Goal: Transaction & Acquisition: Purchase product/service

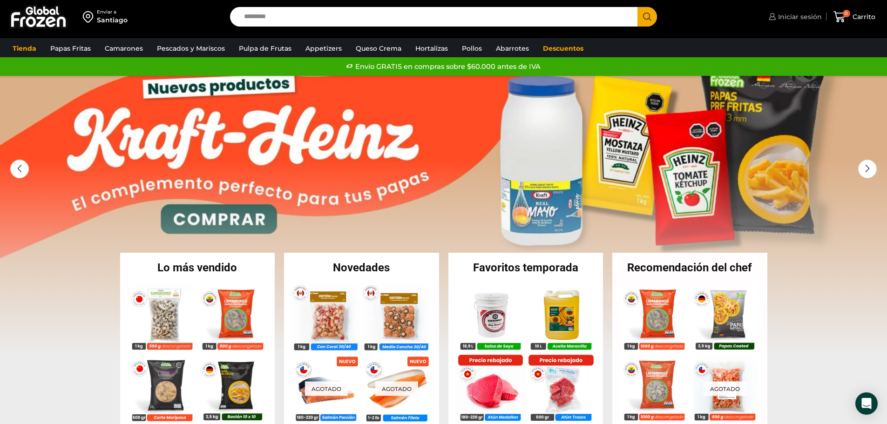
click at [796, 16] on span "Iniciar sesión" at bounding box center [799, 16] width 46 height 9
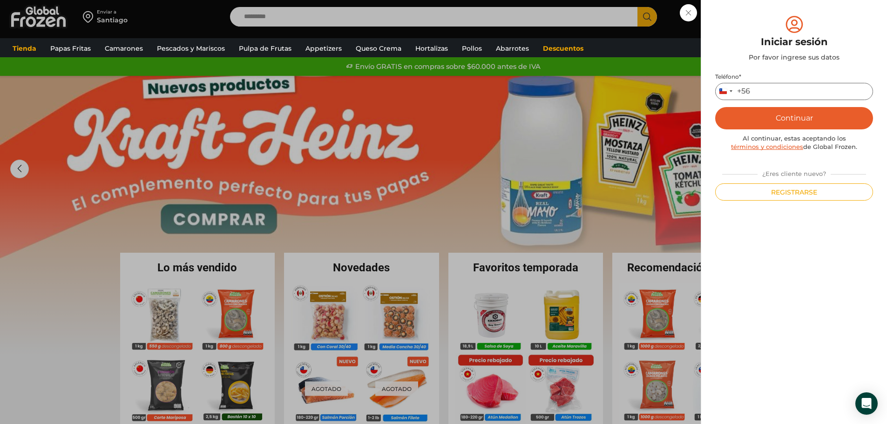
drag, startPoint x: 762, startPoint y: 96, endPoint x: 771, endPoint y: 98, distance: 9.0
click at [762, 96] on input "Teléfono *" at bounding box center [794, 91] width 158 height 17
type input "*********"
click at [715, 107] on button "Continuar" at bounding box center [794, 118] width 158 height 22
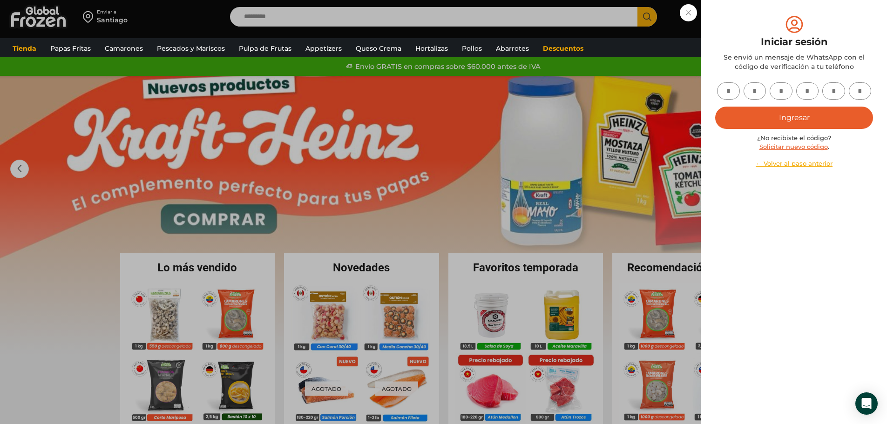
click at [733, 91] on input "text" at bounding box center [728, 90] width 23 height 17
type input "*"
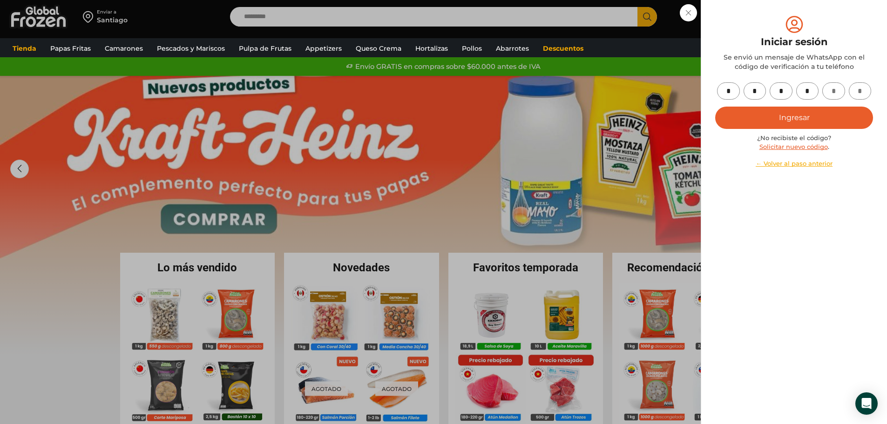
type input "*"
click at [805, 114] on button "Ingresar" at bounding box center [794, 118] width 158 height 22
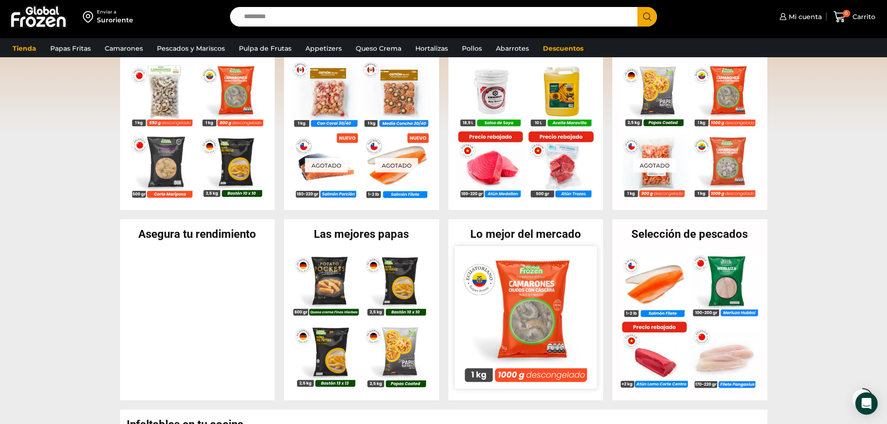
scroll to position [140, 0]
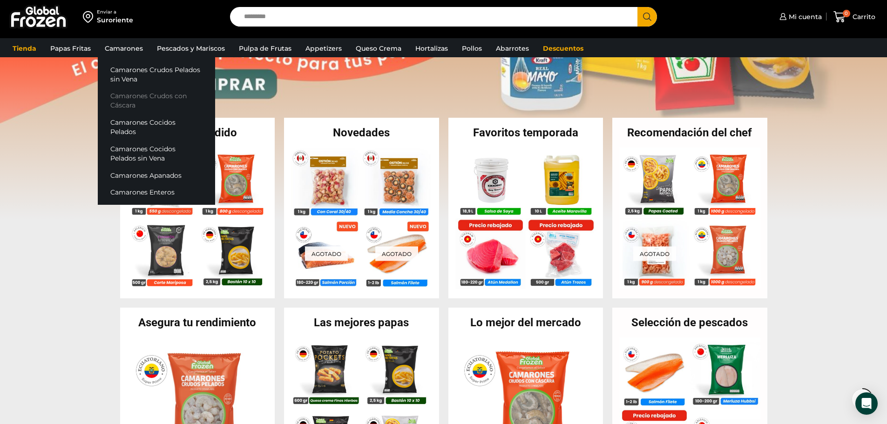
click at [130, 92] on link "Camarones Crudos con Cáscara" at bounding box center [156, 101] width 117 height 27
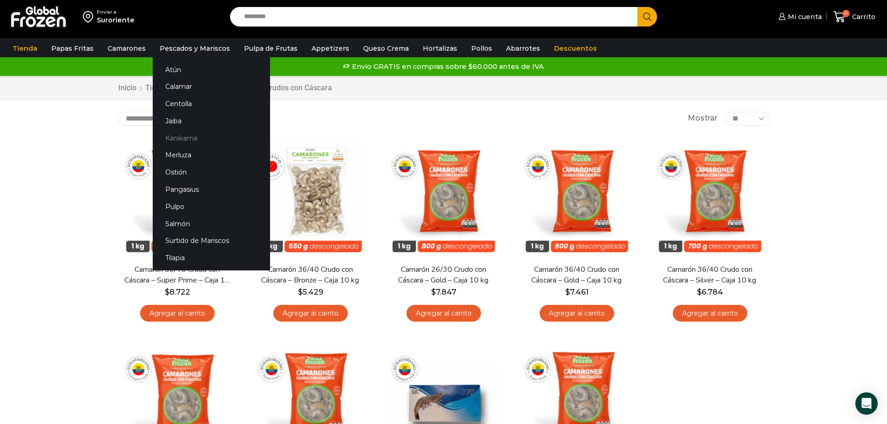
click at [173, 137] on link "Kanikama" at bounding box center [211, 137] width 117 height 17
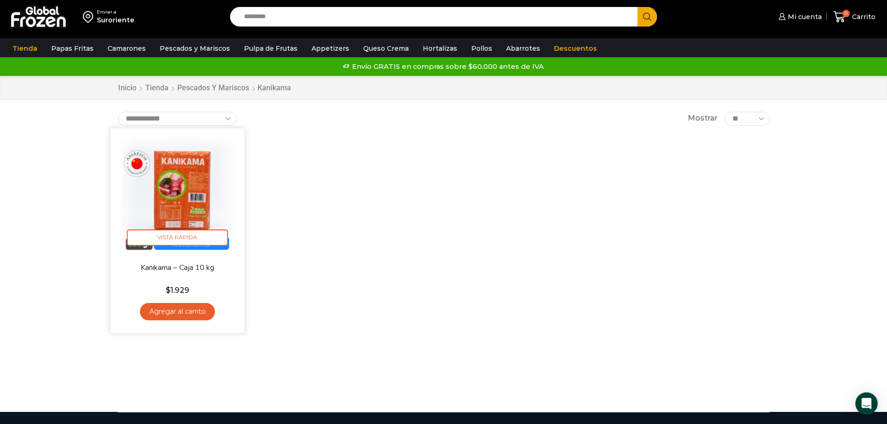
click at [188, 304] on link "Agregar al carrito" at bounding box center [177, 311] width 75 height 17
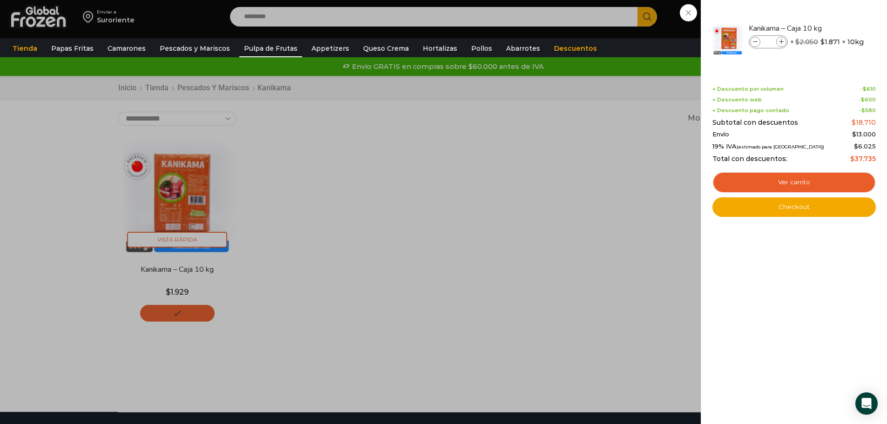
click at [263, 49] on link "Pulpa de Frutas" at bounding box center [270, 49] width 63 height 18
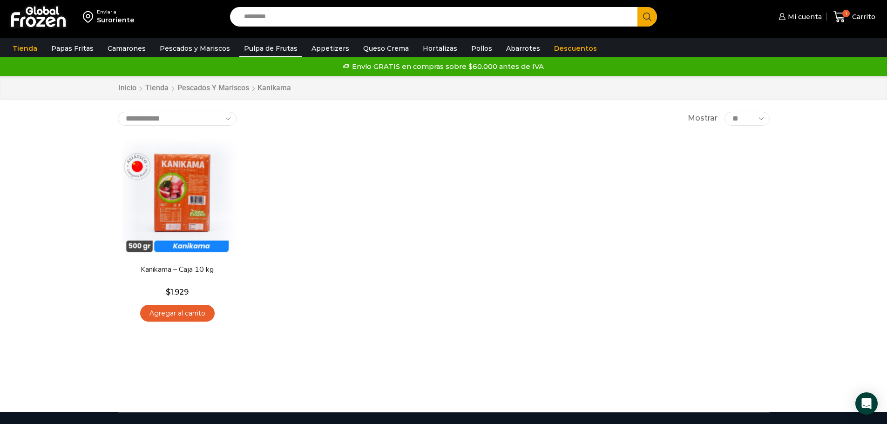
click at [263, 49] on link "Pulpa de Frutas" at bounding box center [270, 49] width 63 height 18
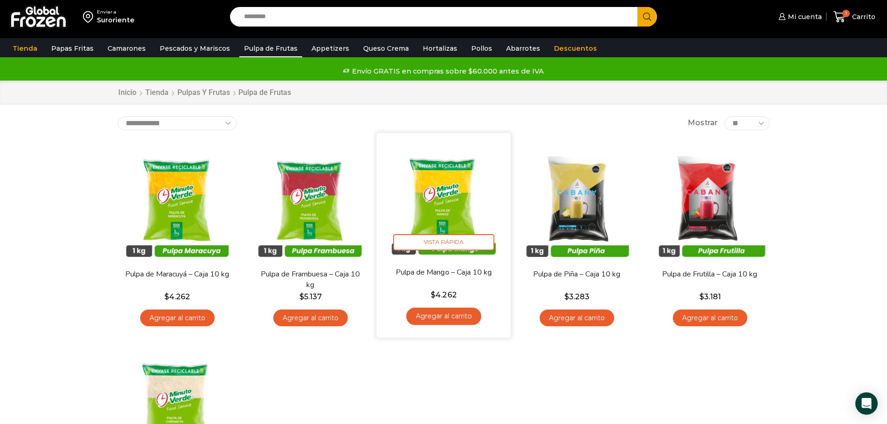
scroll to position [140, 0]
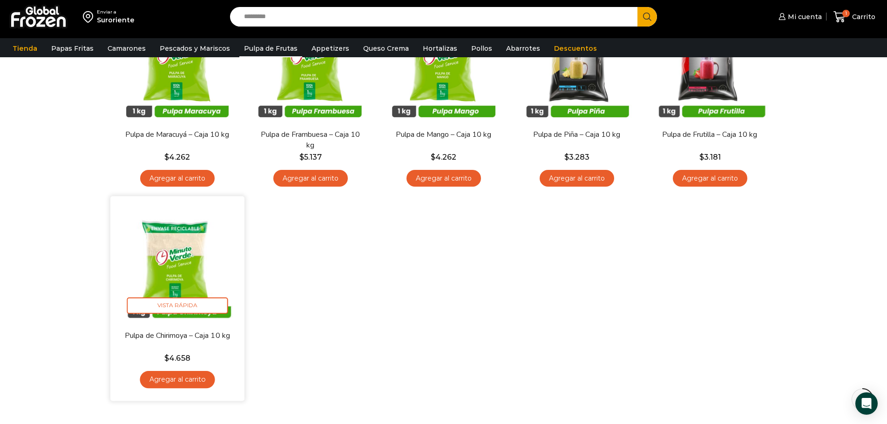
click at [185, 379] on link "Agregar al carrito" at bounding box center [177, 379] width 75 height 17
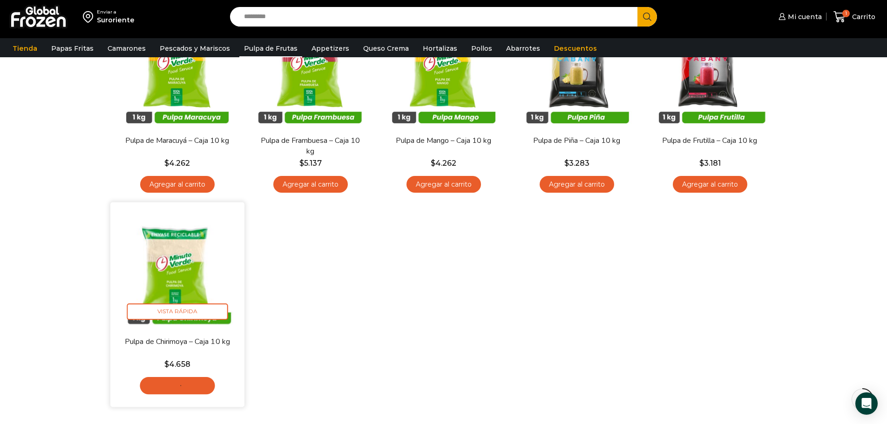
scroll to position [93, 0]
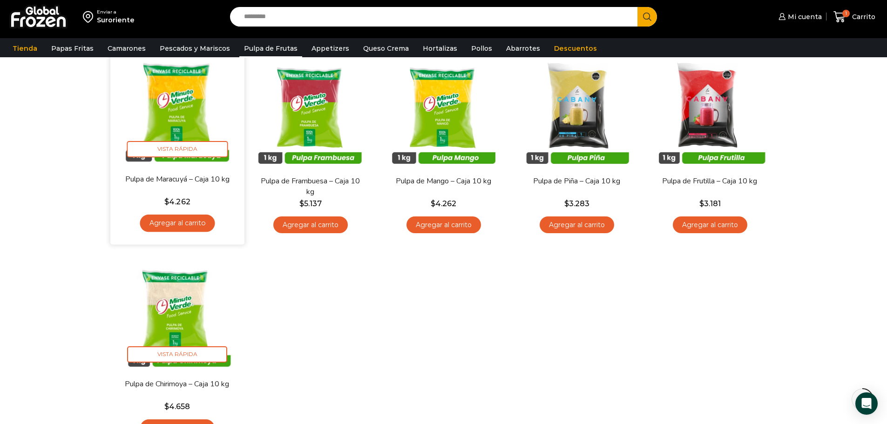
click at [189, 222] on link "Agregar al carrito" at bounding box center [177, 223] width 75 height 17
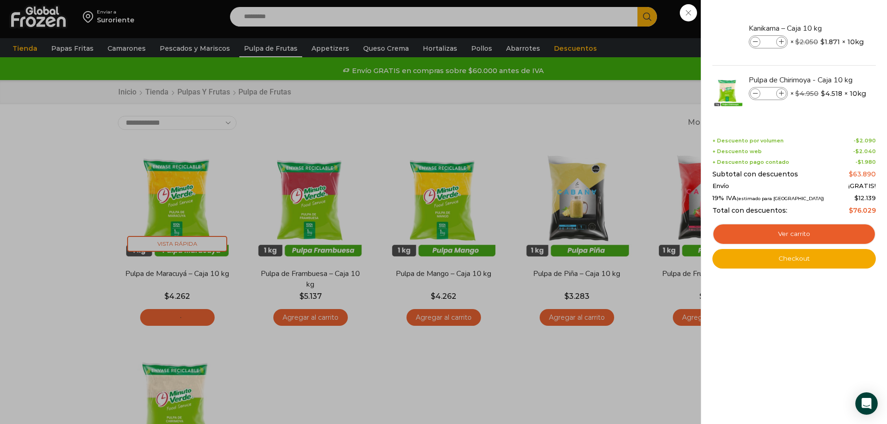
scroll to position [0, 0]
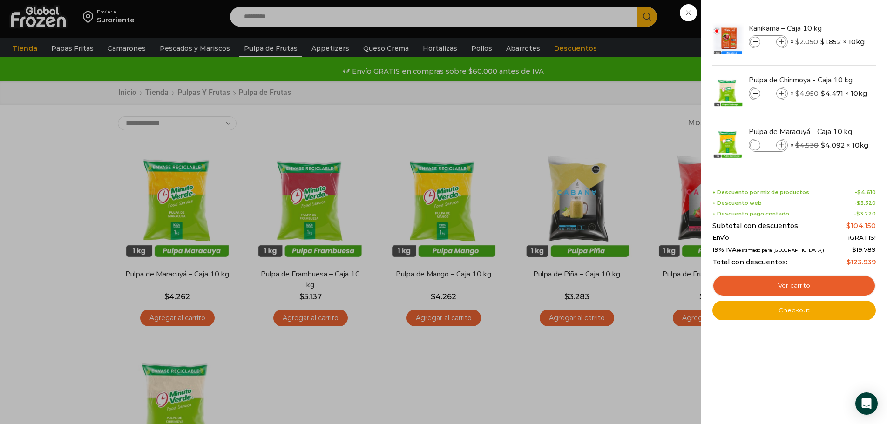
click at [831, 28] on div "3 Carrito 3 3 Shopping Cart *" at bounding box center [854, 17] width 47 height 22
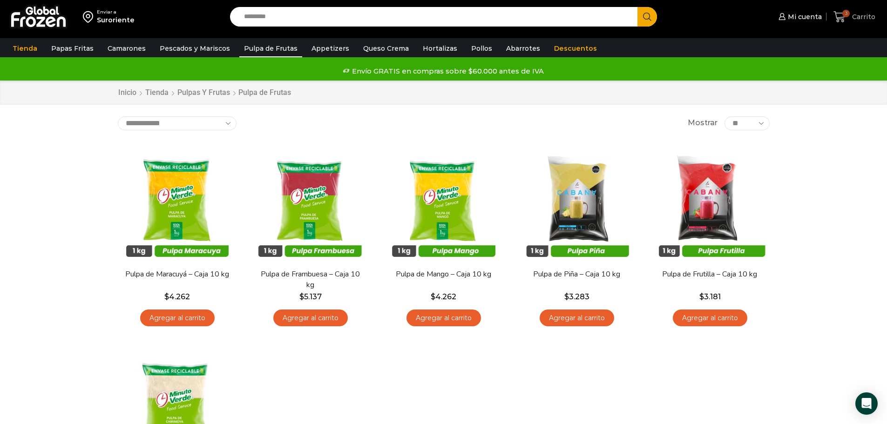
click at [867, 18] on span "Carrito" at bounding box center [863, 16] width 26 height 9
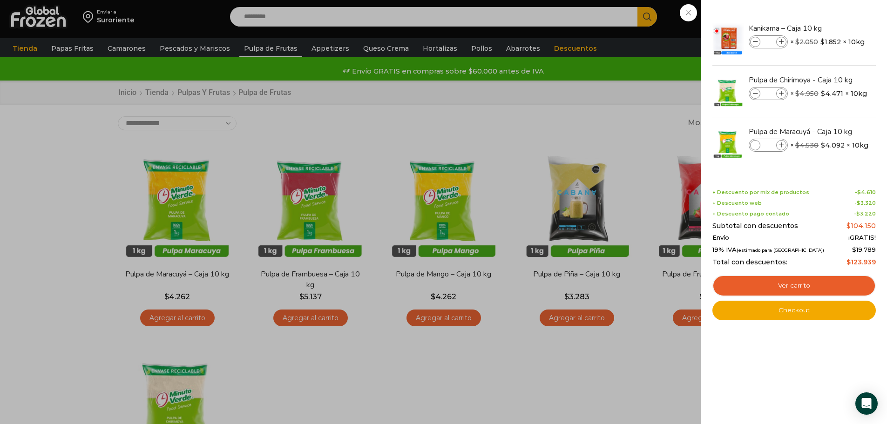
click at [831, 28] on div "3 Carrito 3 3 Shopping Cart *" at bounding box center [854, 17] width 47 height 22
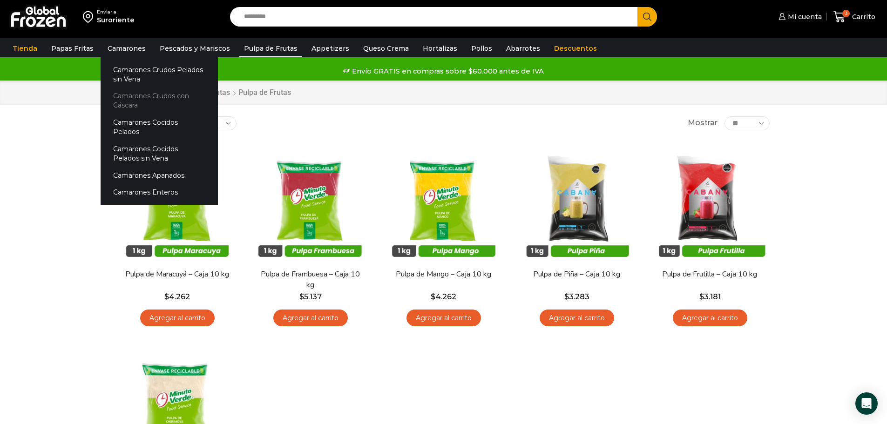
click at [129, 95] on link "Camarones Crudos con Cáscara" at bounding box center [159, 101] width 117 height 27
click at [129, 98] on link "Camarones Crudos con Cáscara" at bounding box center [159, 101] width 117 height 27
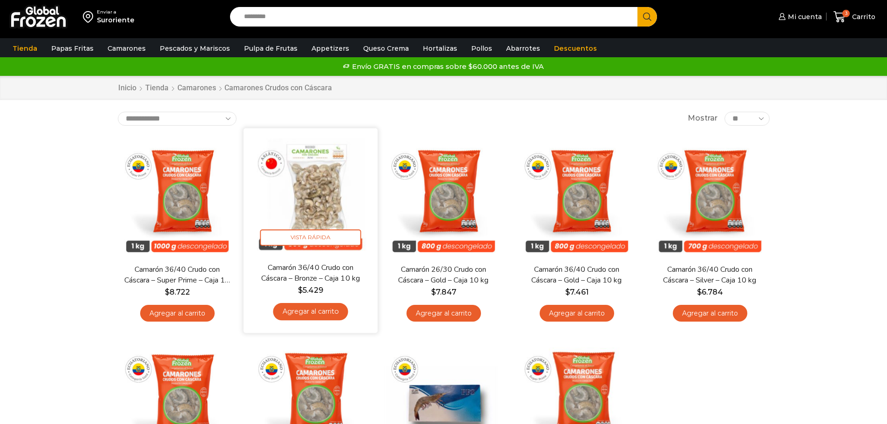
click at [331, 308] on link "Agregar al carrito" at bounding box center [310, 311] width 75 height 17
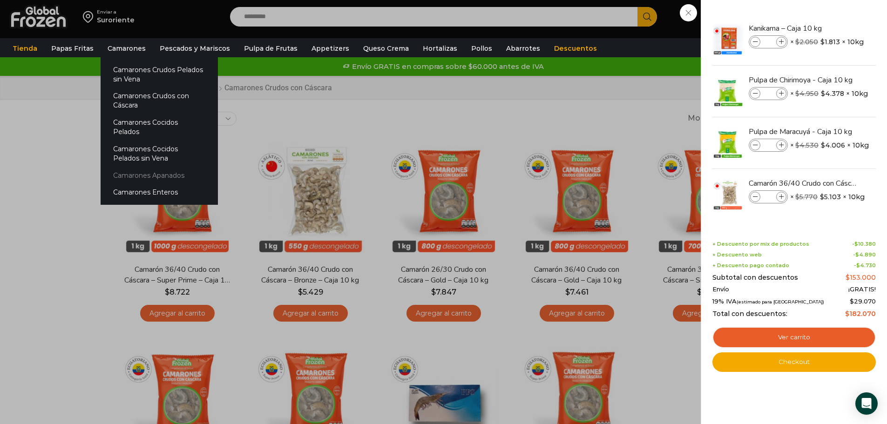
click at [145, 168] on link "Camarones Apanados" at bounding box center [159, 175] width 117 height 17
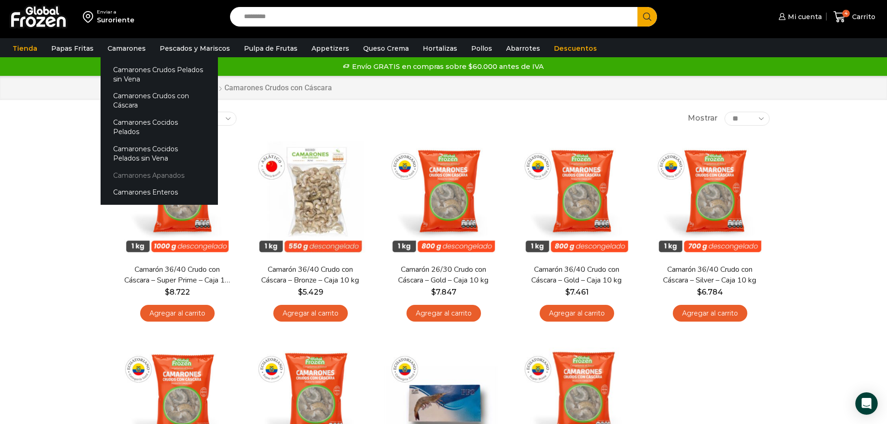
click at [165, 167] on link "Camarones Apanados" at bounding box center [159, 175] width 117 height 17
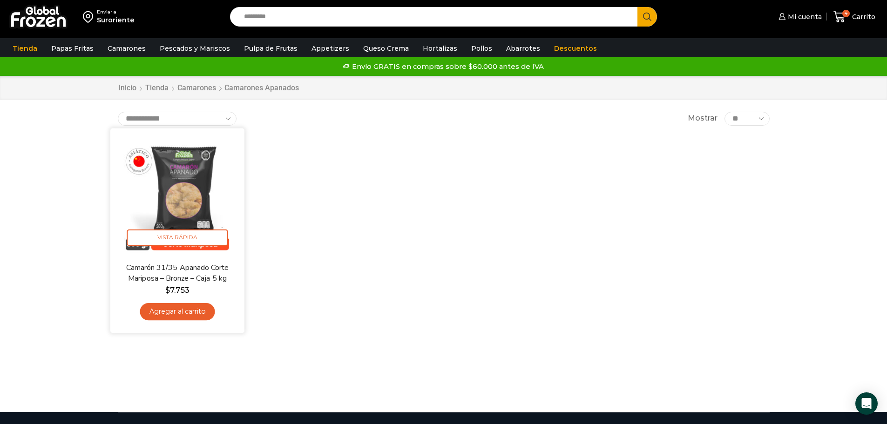
click at [183, 316] on link "Agregar al carrito" at bounding box center [177, 311] width 75 height 17
click at [190, 304] on link "Agregar al carrito" at bounding box center [177, 311] width 75 height 17
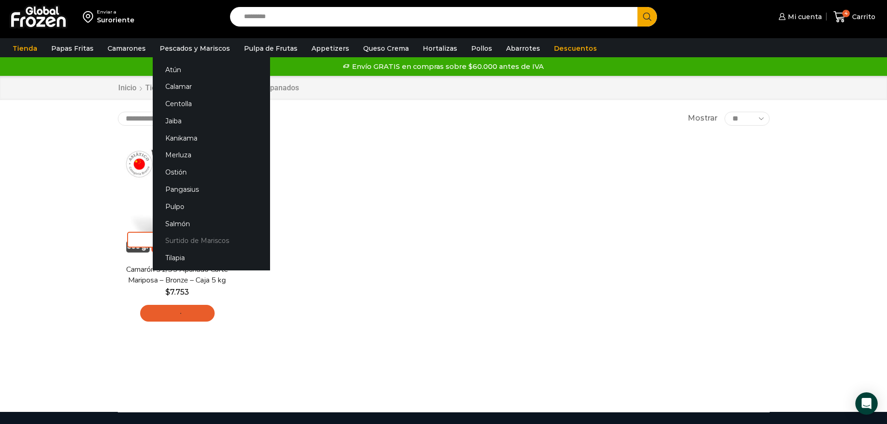
click at [222, 238] on link "Surtido de Mariscos" at bounding box center [211, 240] width 117 height 17
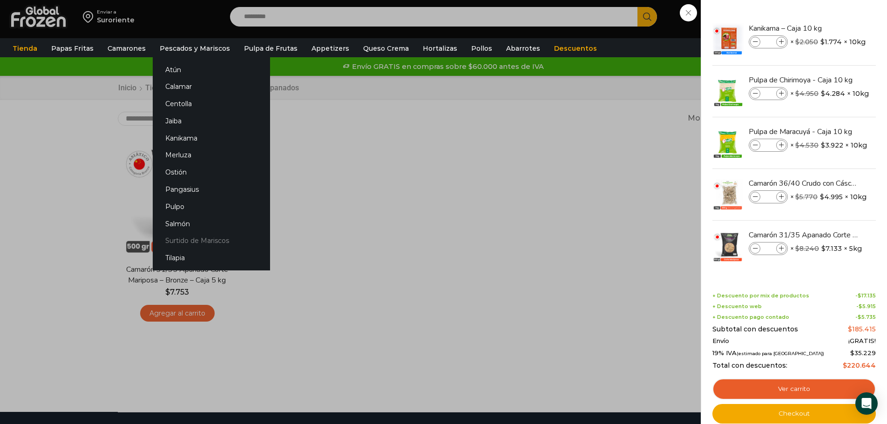
click at [188, 236] on link "Surtido de Mariscos" at bounding box center [211, 240] width 117 height 17
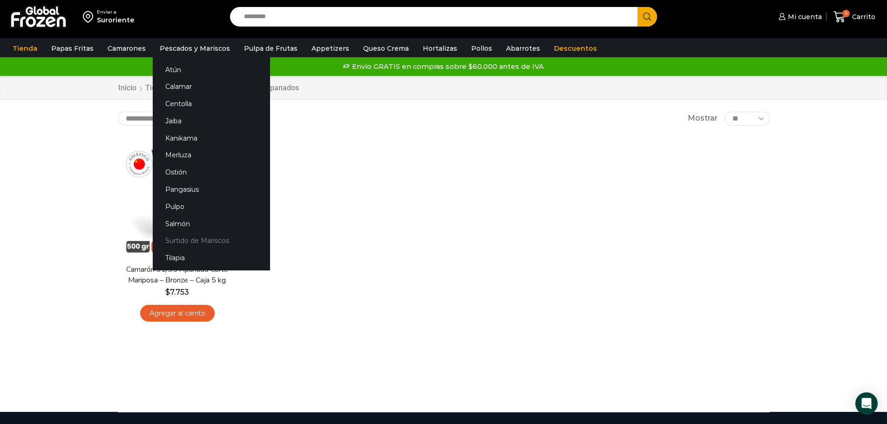
click at [179, 237] on link "Surtido de Mariscos" at bounding box center [211, 240] width 117 height 17
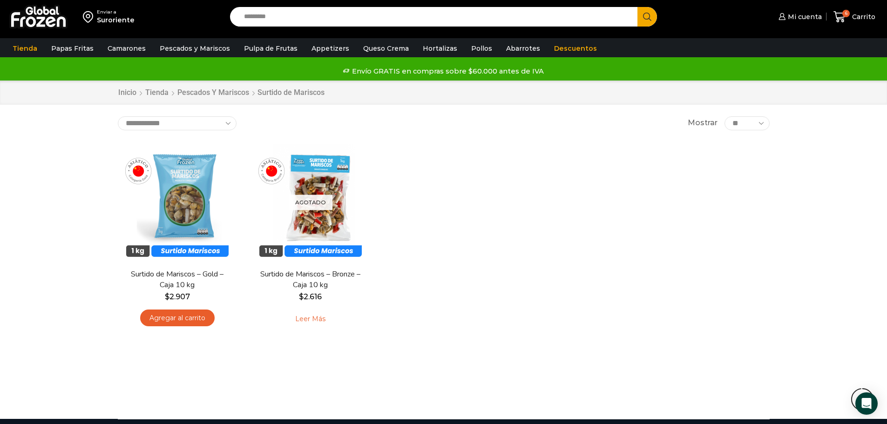
scroll to position [187, 0]
